Goal: Find specific page/section: Find specific page/section

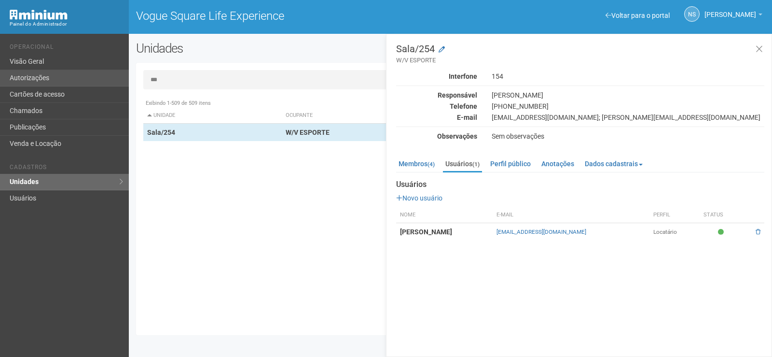
drag, startPoint x: 164, startPoint y: 80, endPoint x: 124, endPoint y: 70, distance: 41.7
click at [124, 70] on div "Voltar para o portal Operacional Visão Geral Autorizações Cartões de acesso Cha…" at bounding box center [386, 195] width 772 height 323
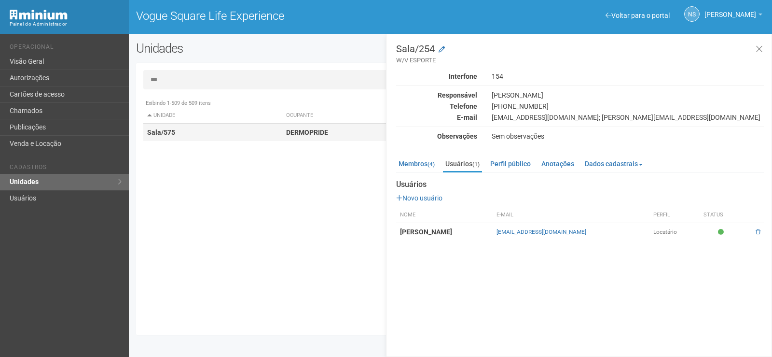
type input "***"
click at [304, 128] on strong "DERMOPRIDE" at bounding box center [307, 132] width 42 height 8
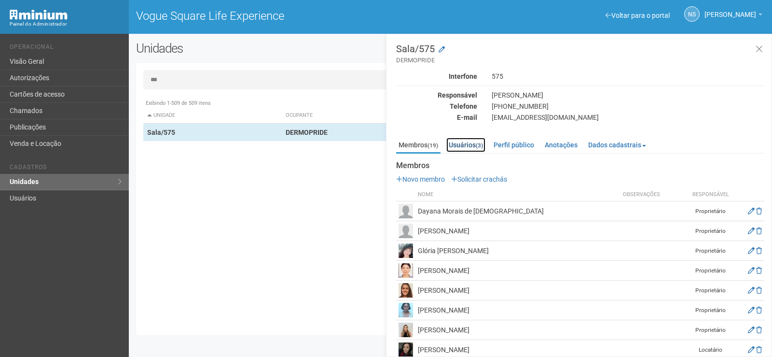
click at [456, 144] on link "Usuários (3)" at bounding box center [465, 145] width 39 height 14
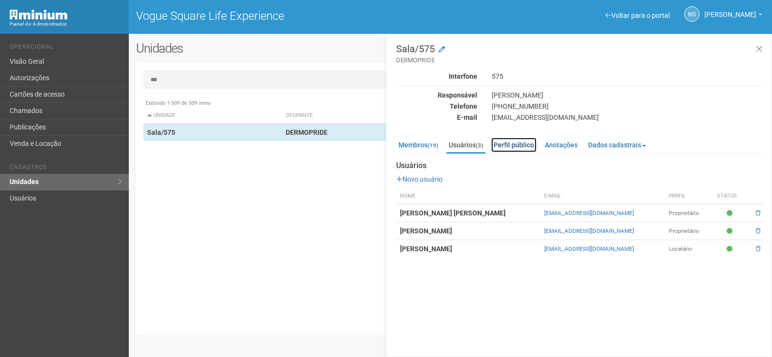
click at [515, 143] on link "Perfil público" at bounding box center [513, 145] width 45 height 14
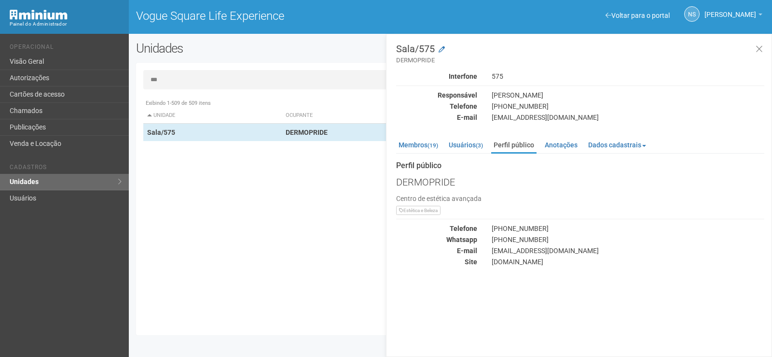
drag, startPoint x: 559, startPoint y: 260, endPoint x: 491, endPoint y: 263, distance: 68.6
click at [491, 263] on div "www.dermopride.com.br" at bounding box center [628, 261] width 287 height 9
copy div "www.dermopride.com.br"
click at [758, 46] on icon at bounding box center [759, 49] width 7 height 10
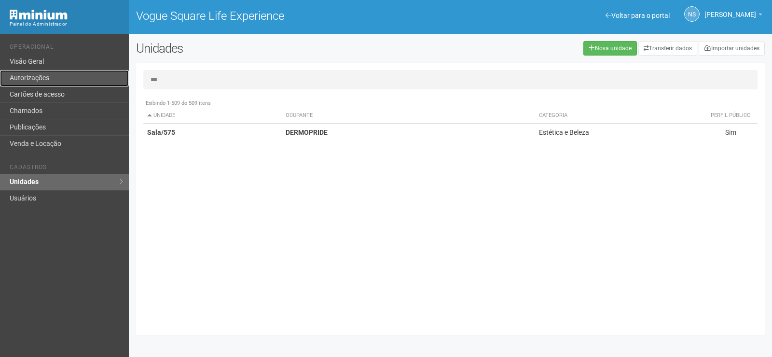
click at [67, 70] on link "Autorizações" at bounding box center [64, 78] width 129 height 16
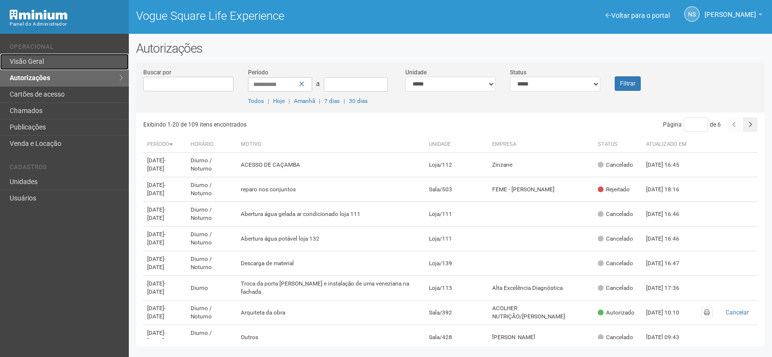
click at [26, 65] on link "Visão Geral" at bounding box center [64, 62] width 129 height 16
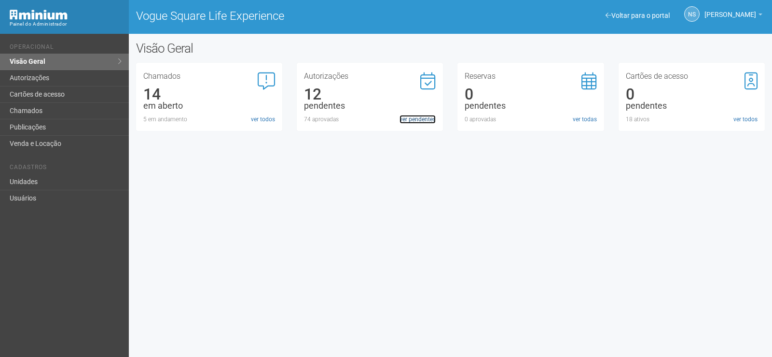
click at [416, 120] on link "ver pendentes" at bounding box center [418, 119] width 36 height 9
